Goal: Task Accomplishment & Management: Use online tool/utility

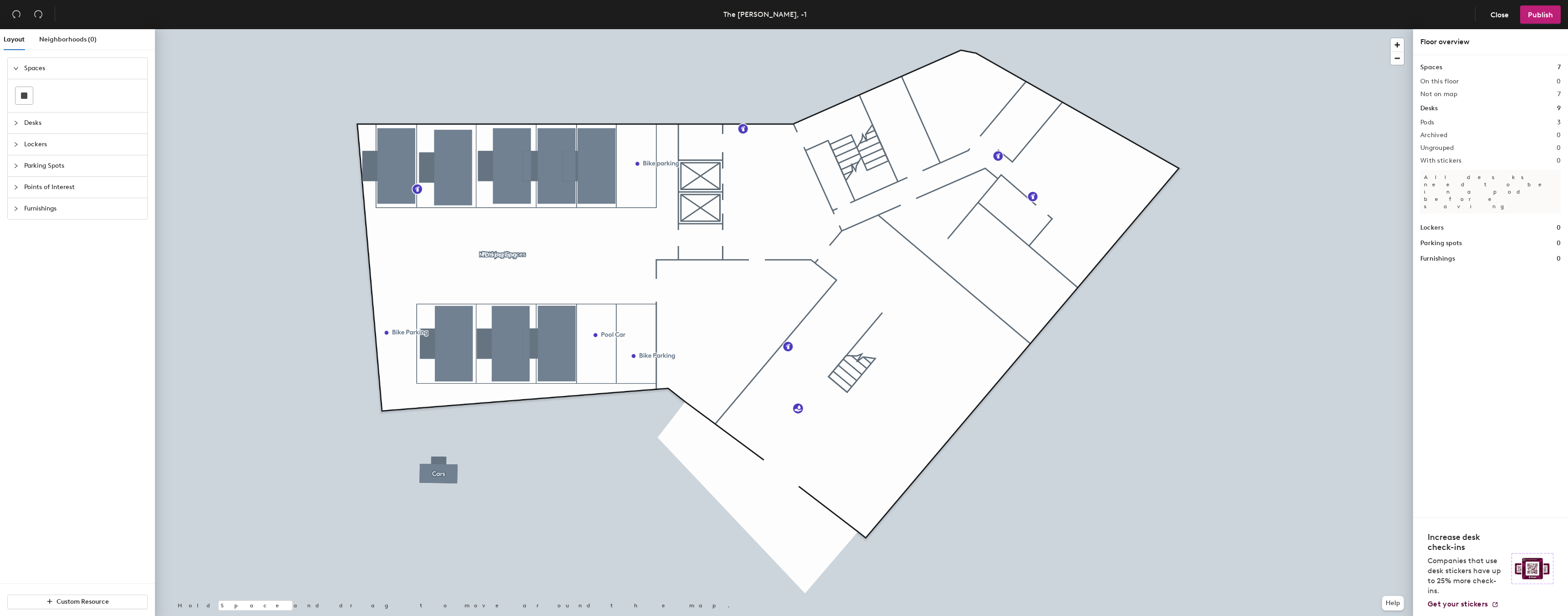
click at [14, 170] on div at bounding box center [18, 166] width 11 height 10
click at [501, 352] on div "Layout Neighborhoods (0) Spaces Desks Lockers Parking Spots Points of Interest …" at bounding box center [784, 325] width 1568 height 591
drag, startPoint x: 18, startPoint y: 161, endPoint x: 12, endPoint y: 286, distance: 125.1
click at [12, 286] on div "Spaces Desks Lockers Parking Spots Points of Interest Furnishings" at bounding box center [77, 321] width 155 height 526
click at [1500, 15] on span "Close" at bounding box center [1499, 14] width 18 height 9
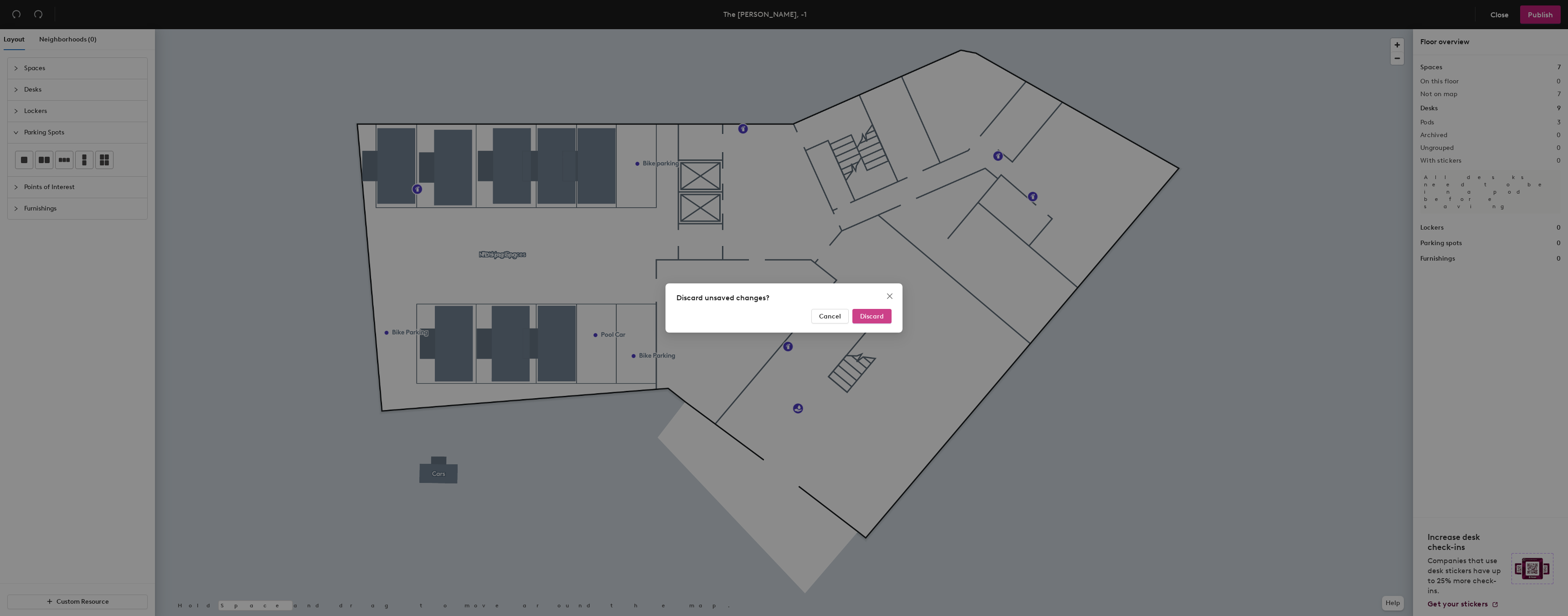
click at [880, 314] on span "Discard" at bounding box center [872, 316] width 24 height 7
